Goal: Transaction & Acquisition: Subscribe to service/newsletter

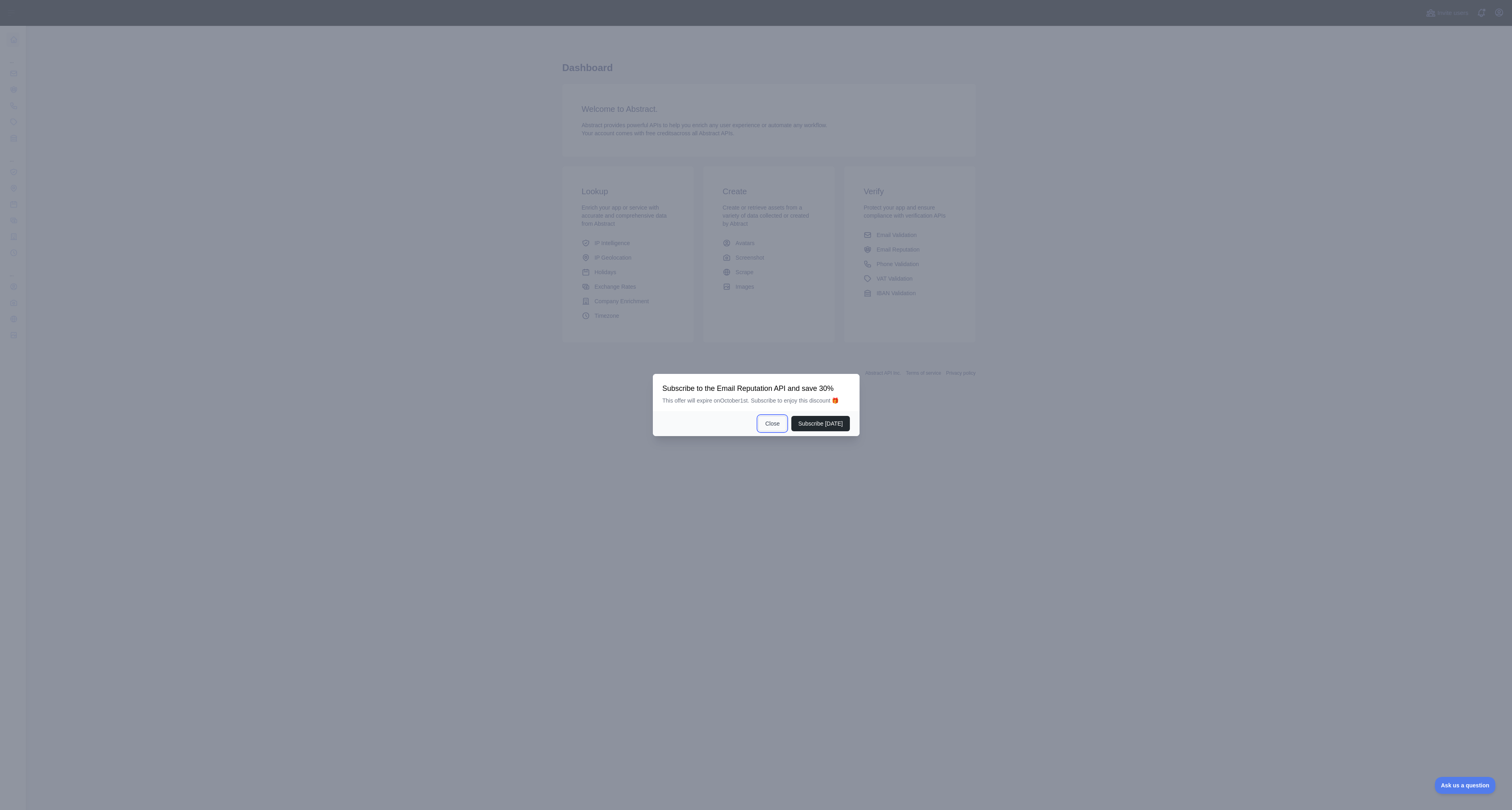
click at [770, 427] on button "Close" at bounding box center [773, 423] width 28 height 15
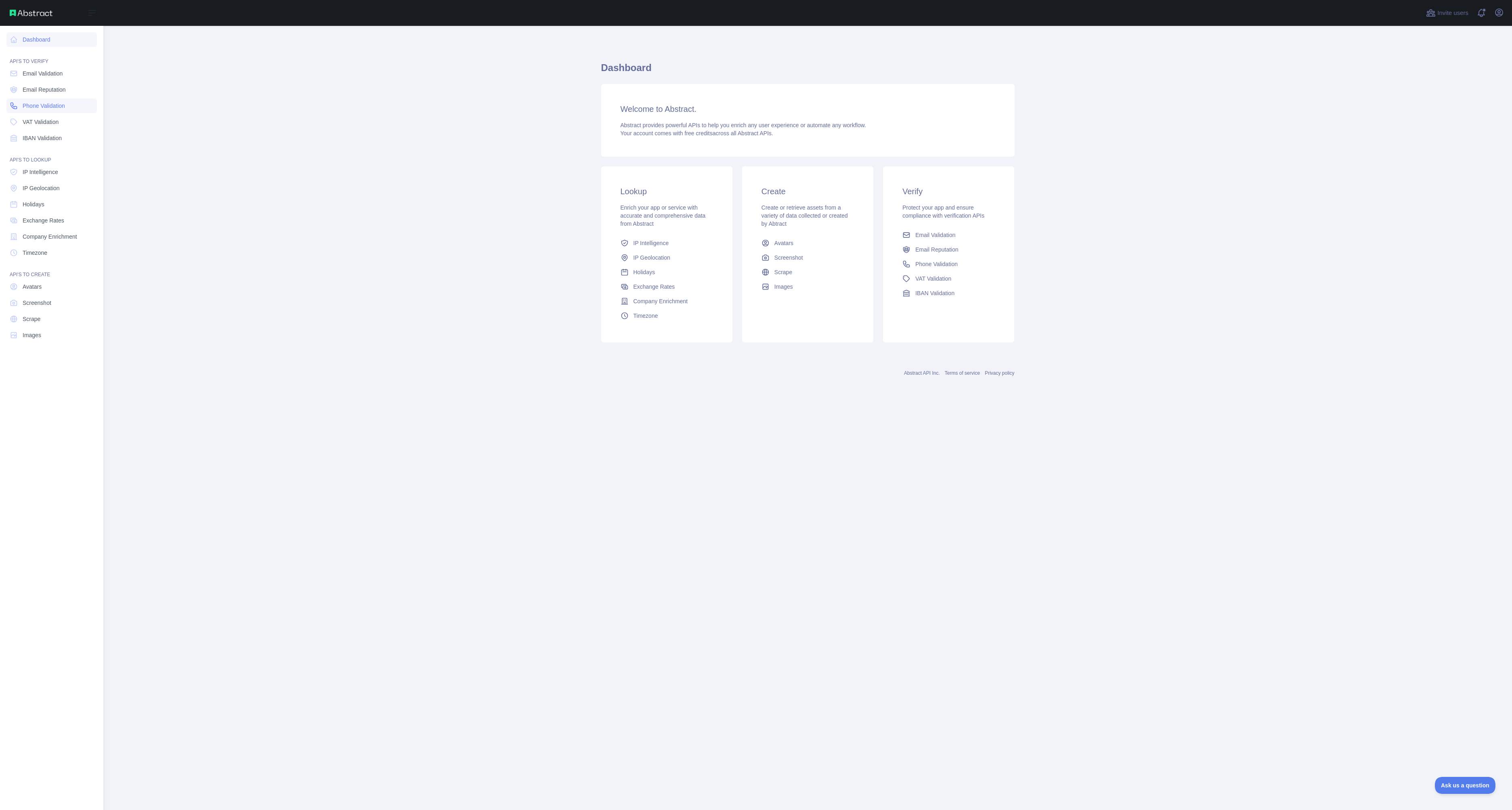
click at [15, 104] on icon at bounding box center [13, 105] width 8 height 8
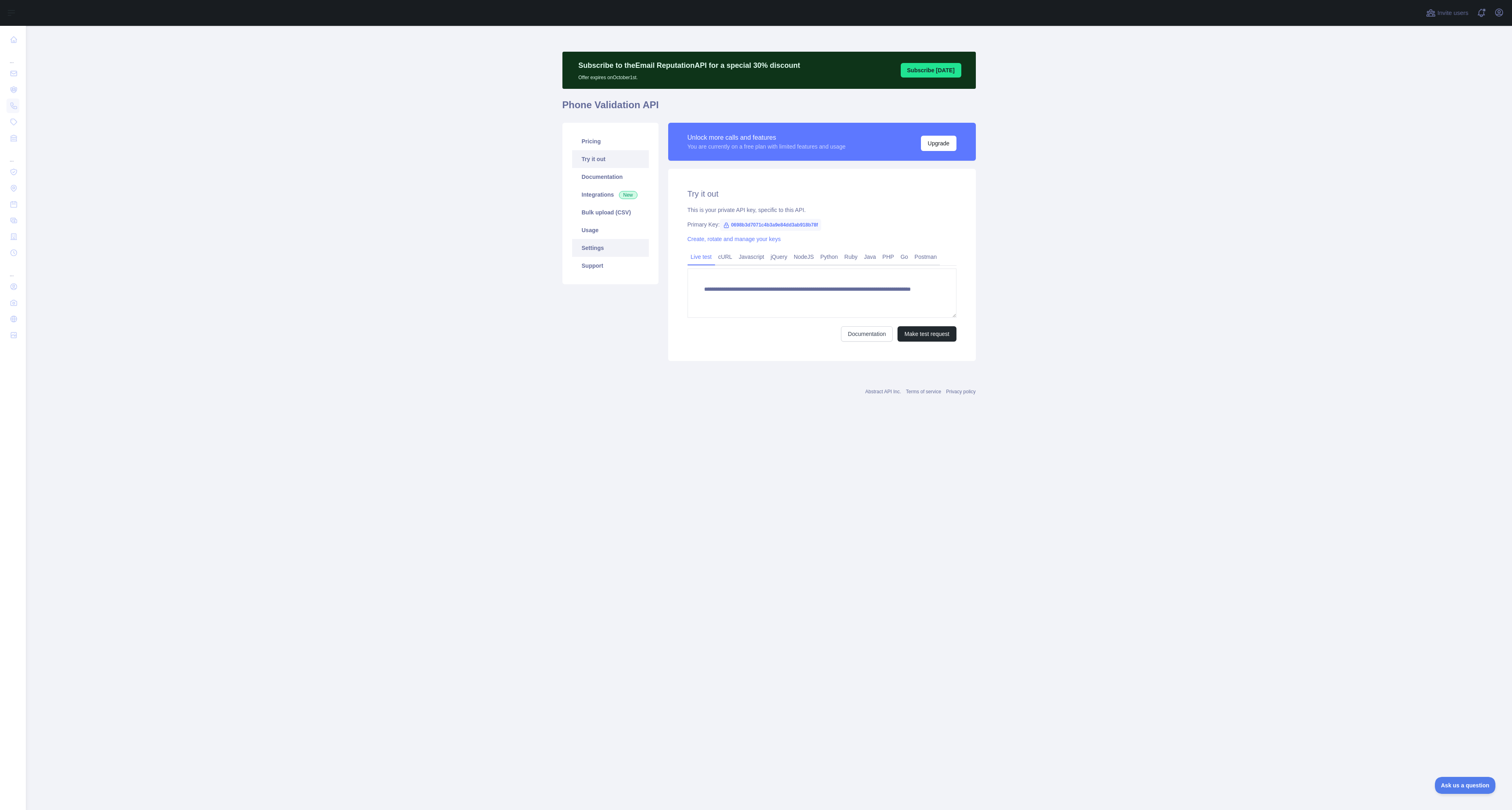
click at [633, 245] on link "Settings" at bounding box center [610, 248] width 77 height 18
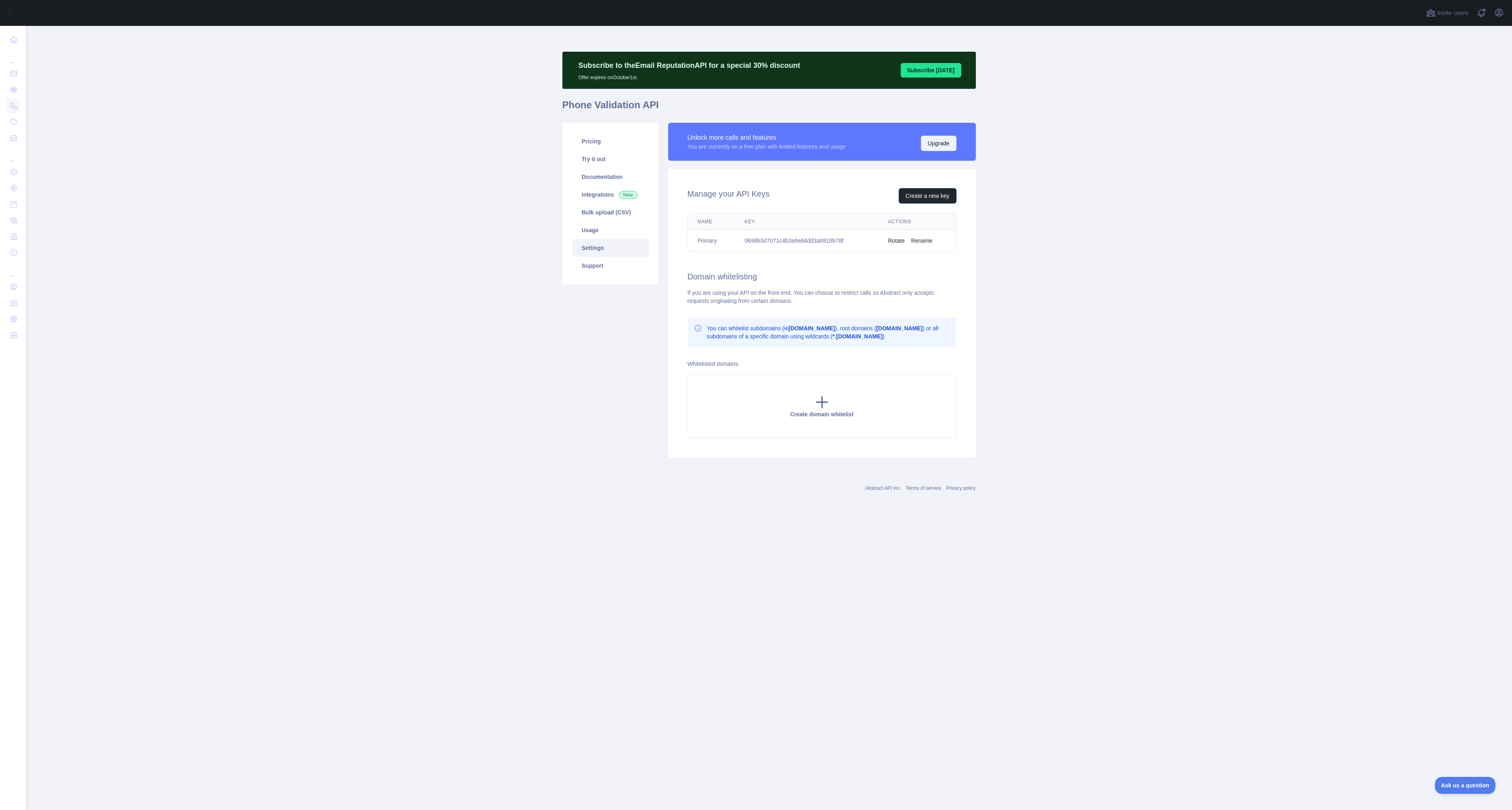
click at [923, 140] on button "Upgrade" at bounding box center [938, 143] width 35 height 15
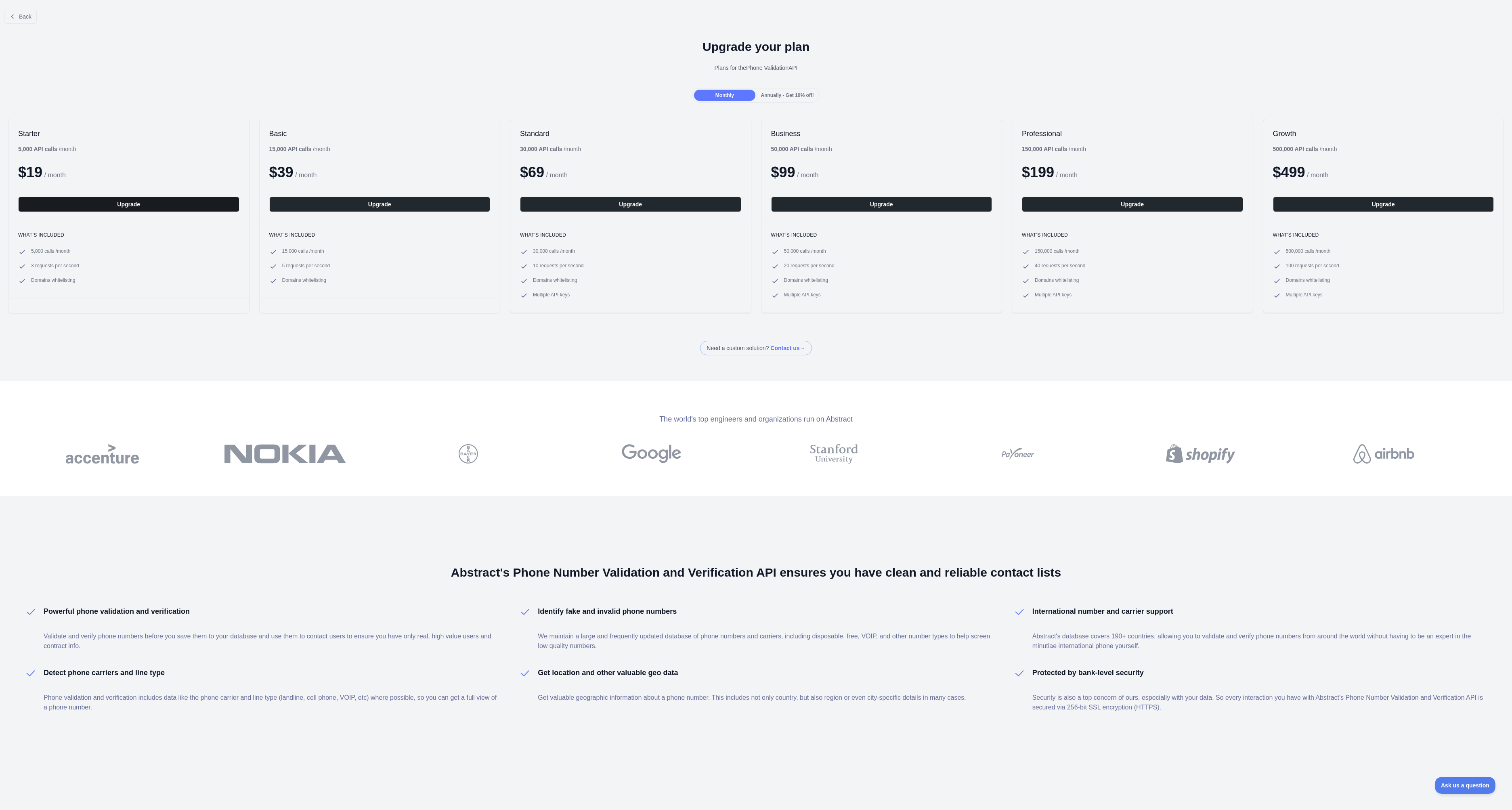
click at [168, 205] on button "Upgrade" at bounding box center [129, 204] width 221 height 15
